Goal: Transaction & Acquisition: Purchase product/service

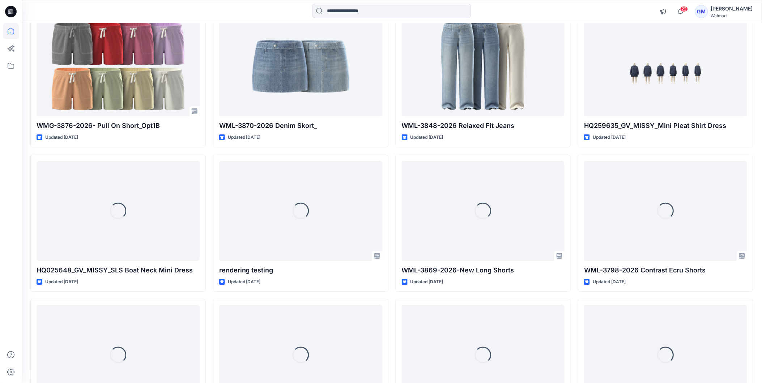
scroll to position [1015, 0]
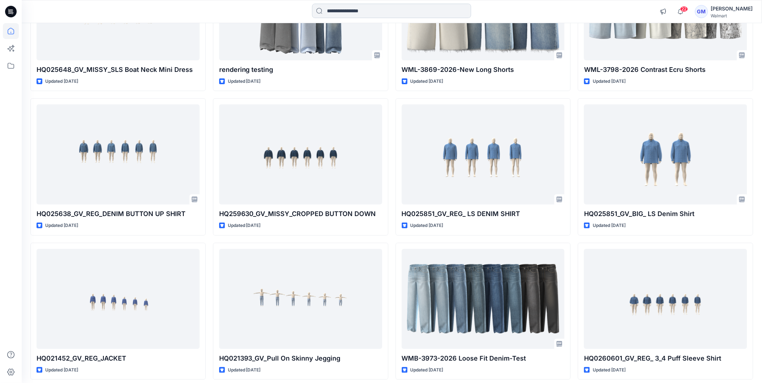
click at [341, 12] on input at bounding box center [391, 11] width 159 height 14
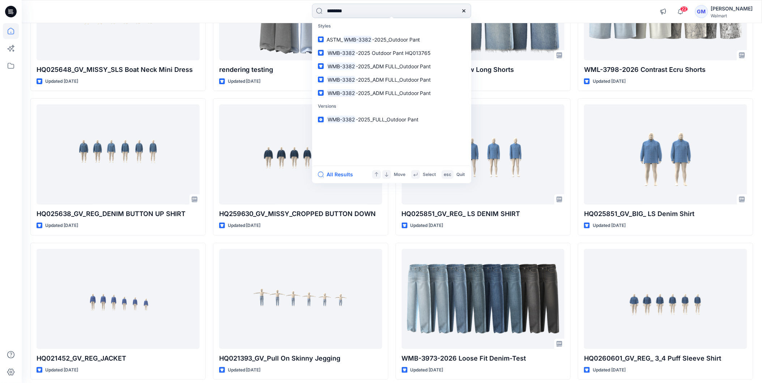
type input "********"
click at [333, 170] on button "All Results" at bounding box center [338, 174] width 40 height 9
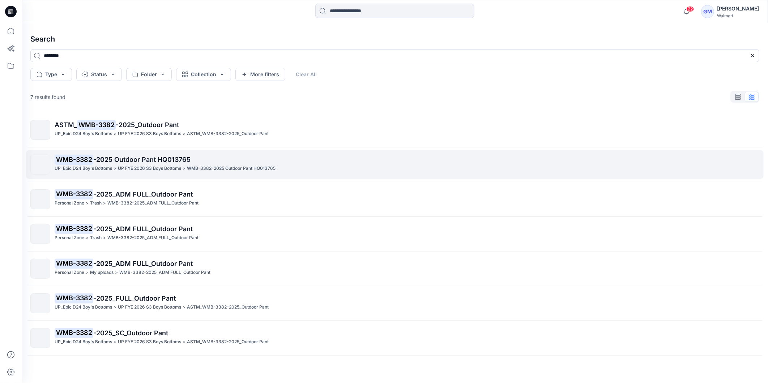
click at [139, 157] on span "-2025 Outdoor Pant HQ013765" at bounding box center [141, 160] width 97 height 8
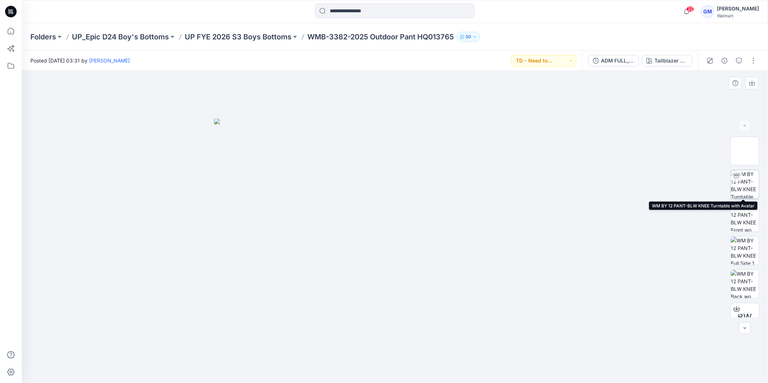
click at [743, 187] on img at bounding box center [745, 184] width 28 height 28
